Goal: Task Accomplishment & Management: Complete application form

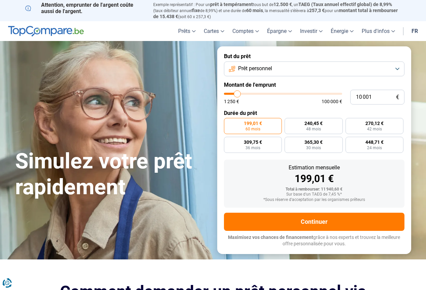
click at [397, 68] on button "Prêt personnel" at bounding box center [314, 69] width 180 height 15
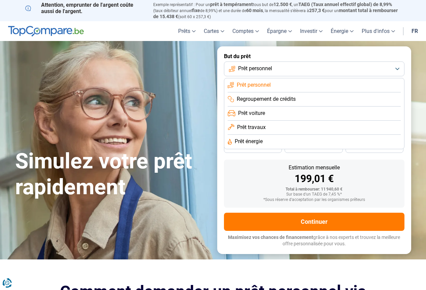
click at [292, 67] on button "Prêt personnel" at bounding box center [314, 69] width 180 height 15
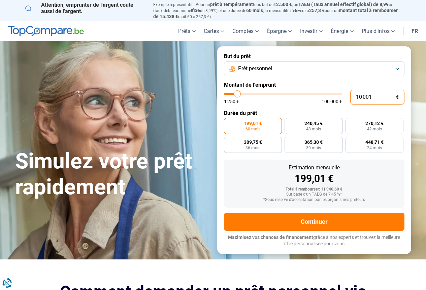
click at [380, 98] on input "10 001" at bounding box center [377, 97] width 54 height 15
type input "11 000"
type input "11000"
type input "11 750"
type input "11750"
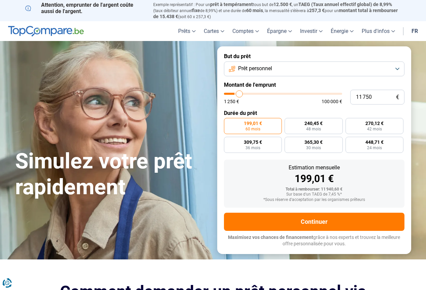
type input "13 000"
type input "13000"
type input "14 250"
type input "14250"
type input "15 500"
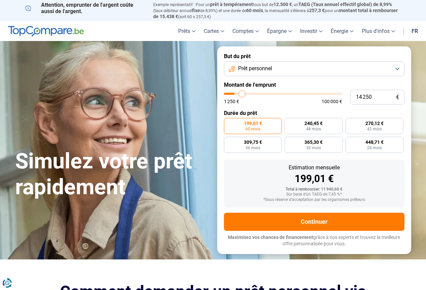
type input "15500"
type input "16 000"
type input "16000"
type input "16 250"
type input "16250"
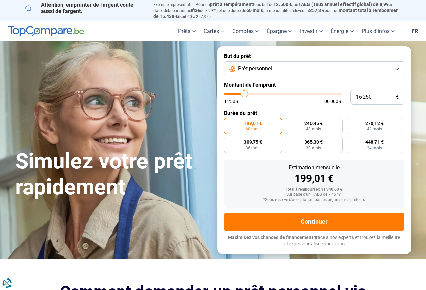
type input "17 000"
type input "17000"
type input "17 750"
type input "17750"
type input "18 750"
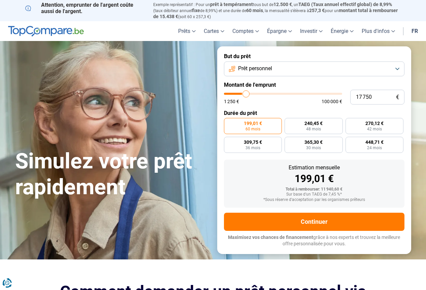
type input "18750"
type input "19 750"
type input "19750"
type input "20 250"
type input "20250"
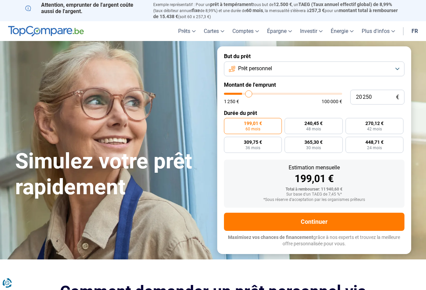
type input "20 750"
type input "20750"
type input "21 250"
type input "21250"
type input "21 750"
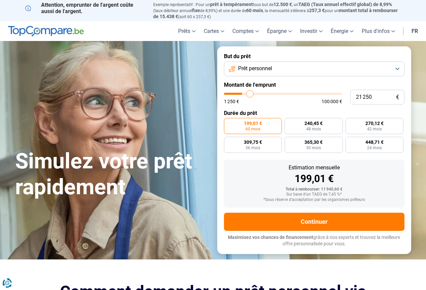
type input "21750"
type input "22 250"
type input "22250"
type input "23 000"
type input "23000"
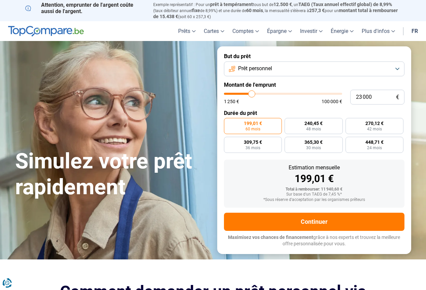
type input "23 250"
type input "23250"
type input "23 500"
type input "23500"
type input "23 750"
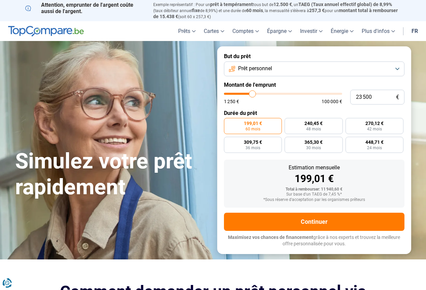
type input "23750"
type input "24 250"
type input "24250"
type input "24 500"
type input "24500"
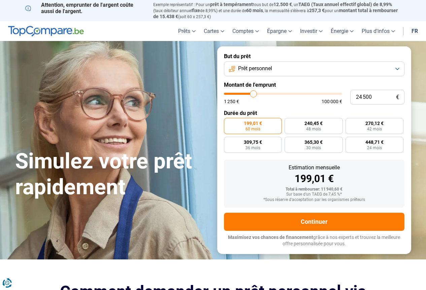
type input "24 750"
type input "24750"
type input "25 250"
type input "25250"
type input "25 750"
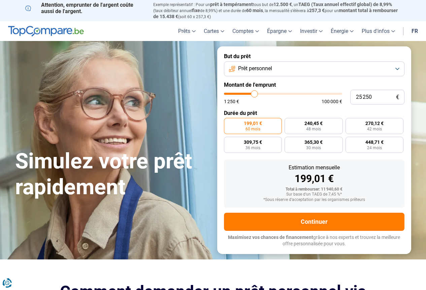
type input "25750"
type input "26 000"
type input "26000"
type input "26 250"
type input "26250"
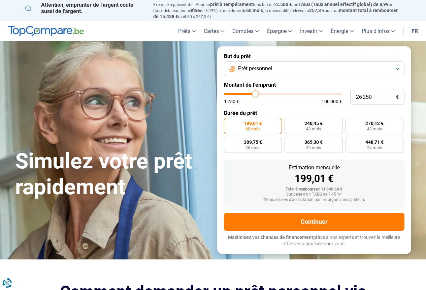
type input "26 500"
type input "26500"
type input "26 750"
type input "26750"
type input "27 250"
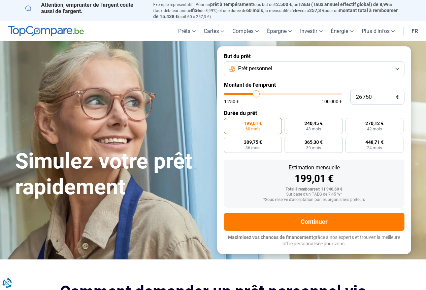
type input "27250"
type input "27 500"
type input "27500"
type input "27 750"
type input "27750"
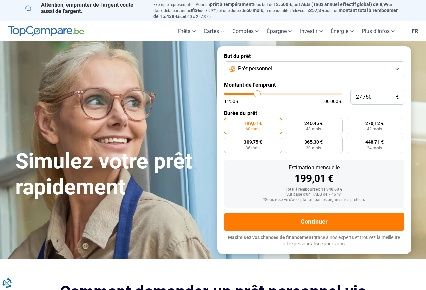
type input "28 000"
type input "28000"
type input "28 250"
type input "28250"
type input "28 750"
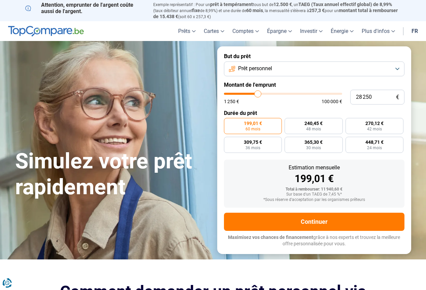
type input "28750"
type input "29 250"
type input "29250"
type input "29 500"
type input "29500"
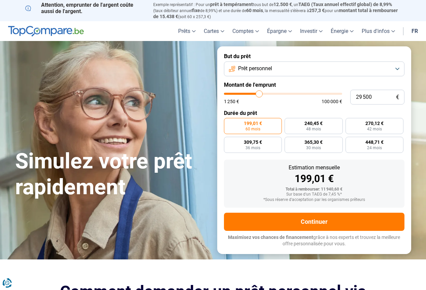
type input "29 750"
type input "29750"
type input "30 250"
type input "30250"
type input "30 500"
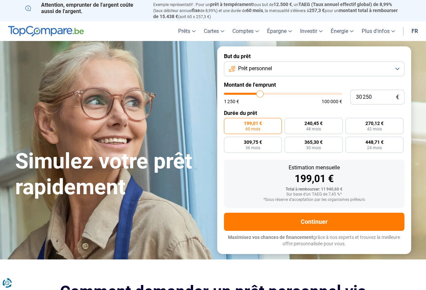
type input "30500"
type input "30 250"
drag, startPoint x: 238, startPoint y: 92, endPoint x: 260, endPoint y: 92, distance: 21.9
type input "30250"
click at [260, 93] on input "range" at bounding box center [283, 94] width 118 height 2
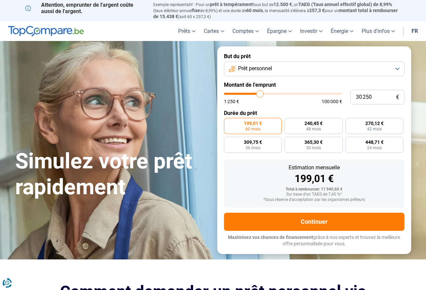
radio input "false"
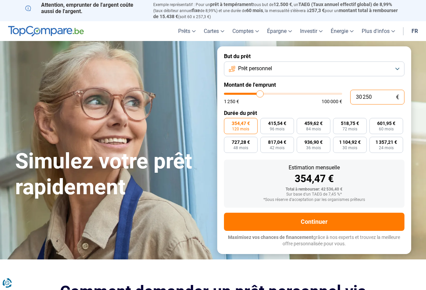
click at [371, 94] on input "30 250" at bounding box center [377, 97] width 54 height 15
type input "3 025"
type input "3000"
type input "302"
type input "1250"
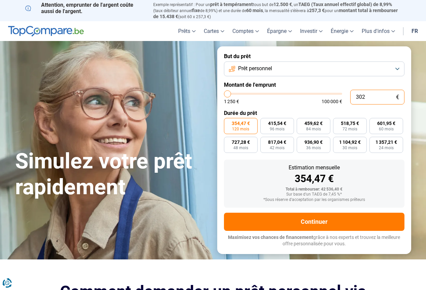
type input "30"
type input "1250"
type input "300"
type input "1250"
type input "3 000"
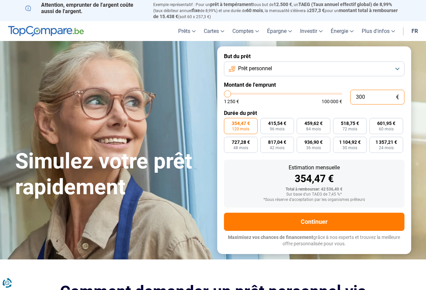
type input "3000"
type input "30 000"
type input "30000"
type input "30 000"
click at [378, 126] on label "596,97 € 60 mois" at bounding box center [386, 126] width 34 height 16
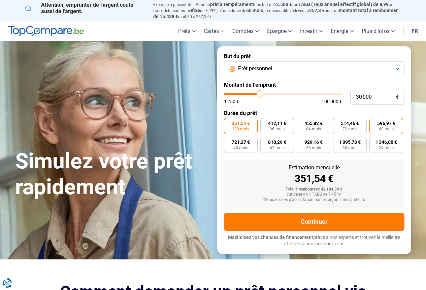
click at [374, 122] on input "596,97 € 60 mois" at bounding box center [371, 120] width 4 height 4
radio input "true"
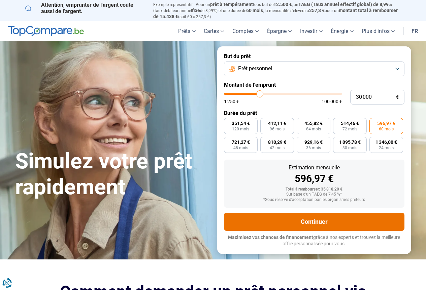
click at [312, 219] on button "Continuer" at bounding box center [314, 222] width 180 height 18
